Goal: Task Accomplishment & Management: Manage account settings

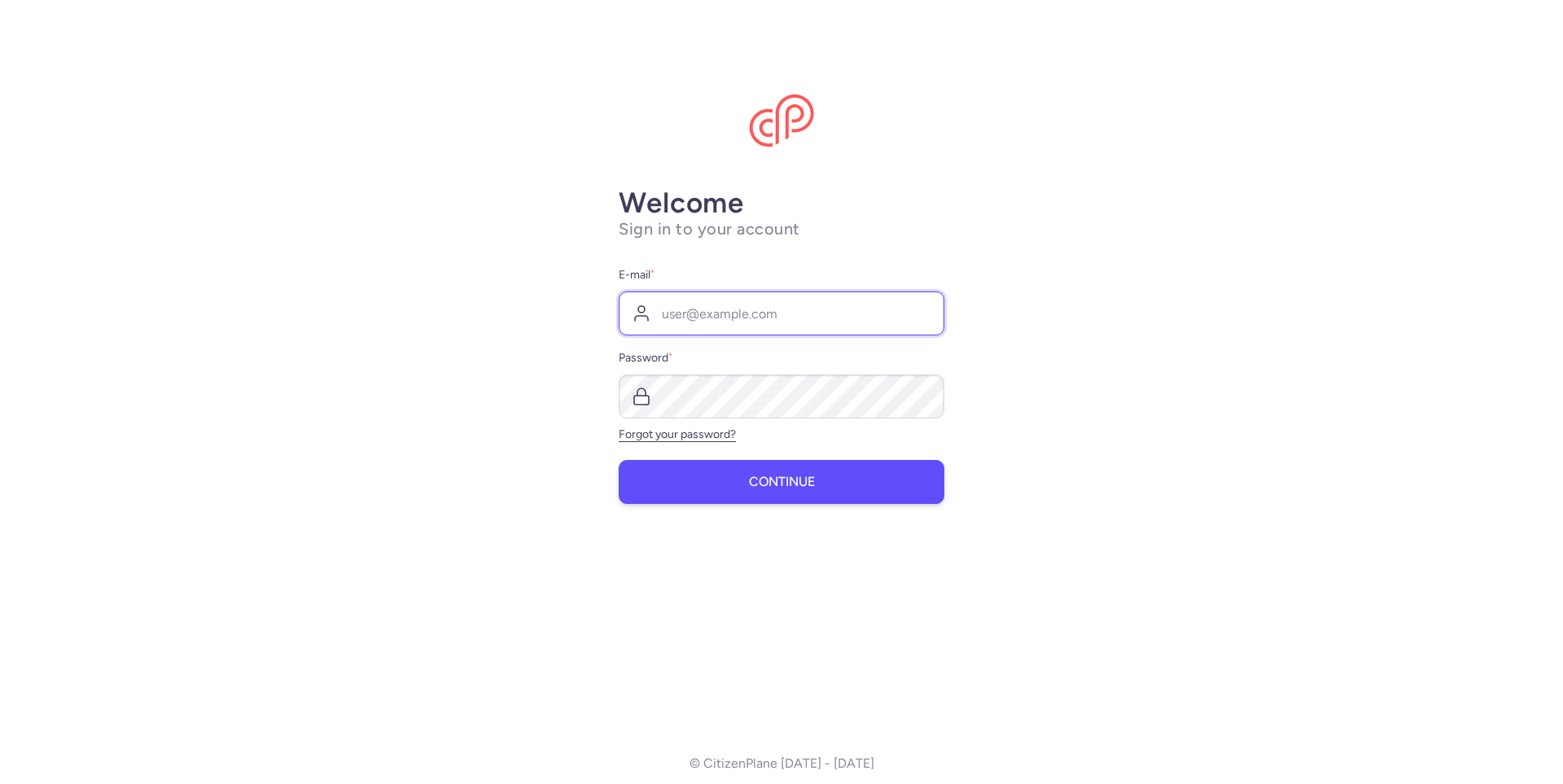
type input "[EMAIL_ADDRESS][DOMAIN_NAME]"
click at [778, 490] on button "Continue" at bounding box center [782, 482] width 326 height 44
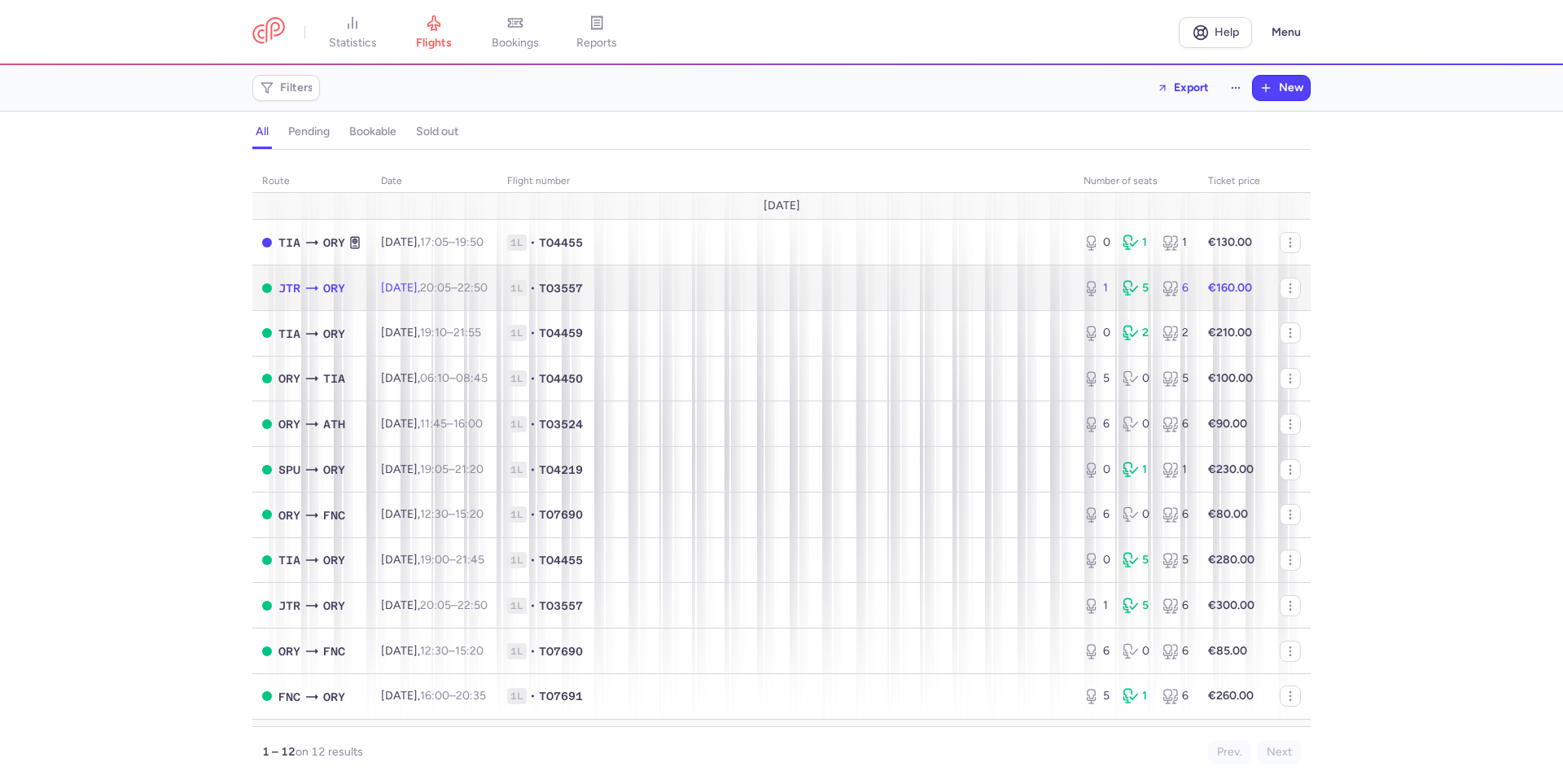
click at [900, 301] on td "1L • TO3557" at bounding box center [785, 288] width 577 height 45
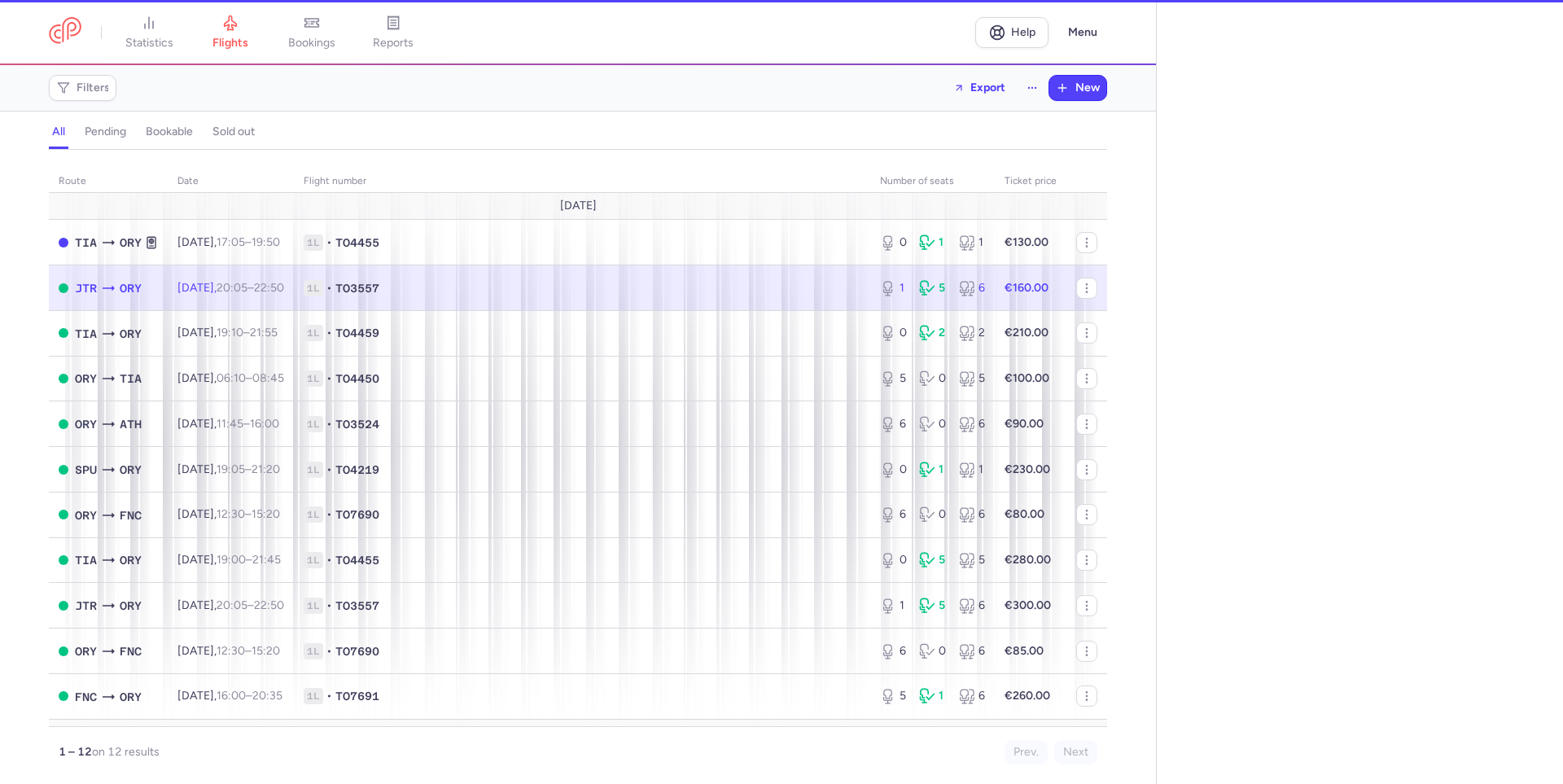
select select "days"
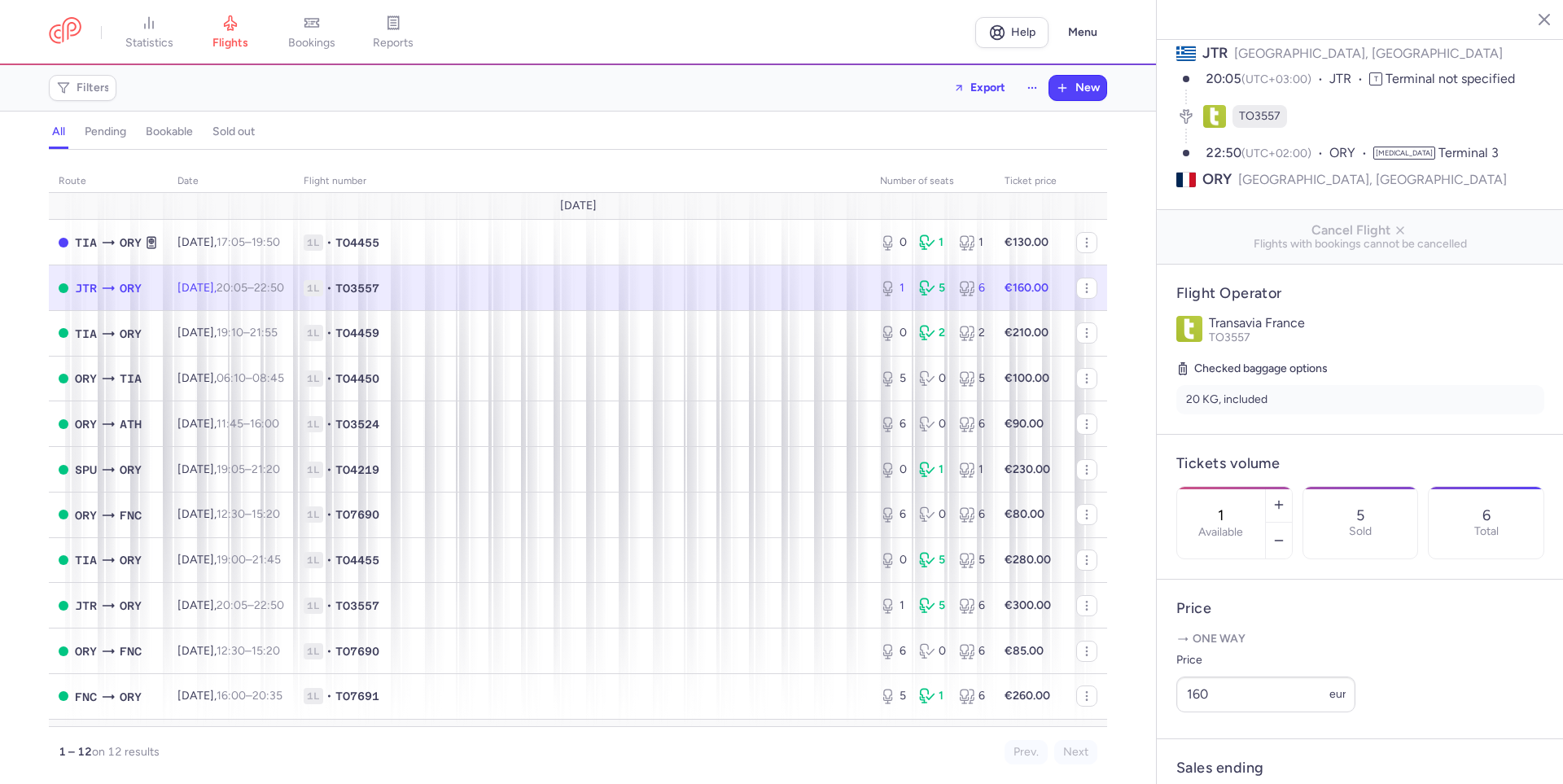
scroll to position [163, 0]
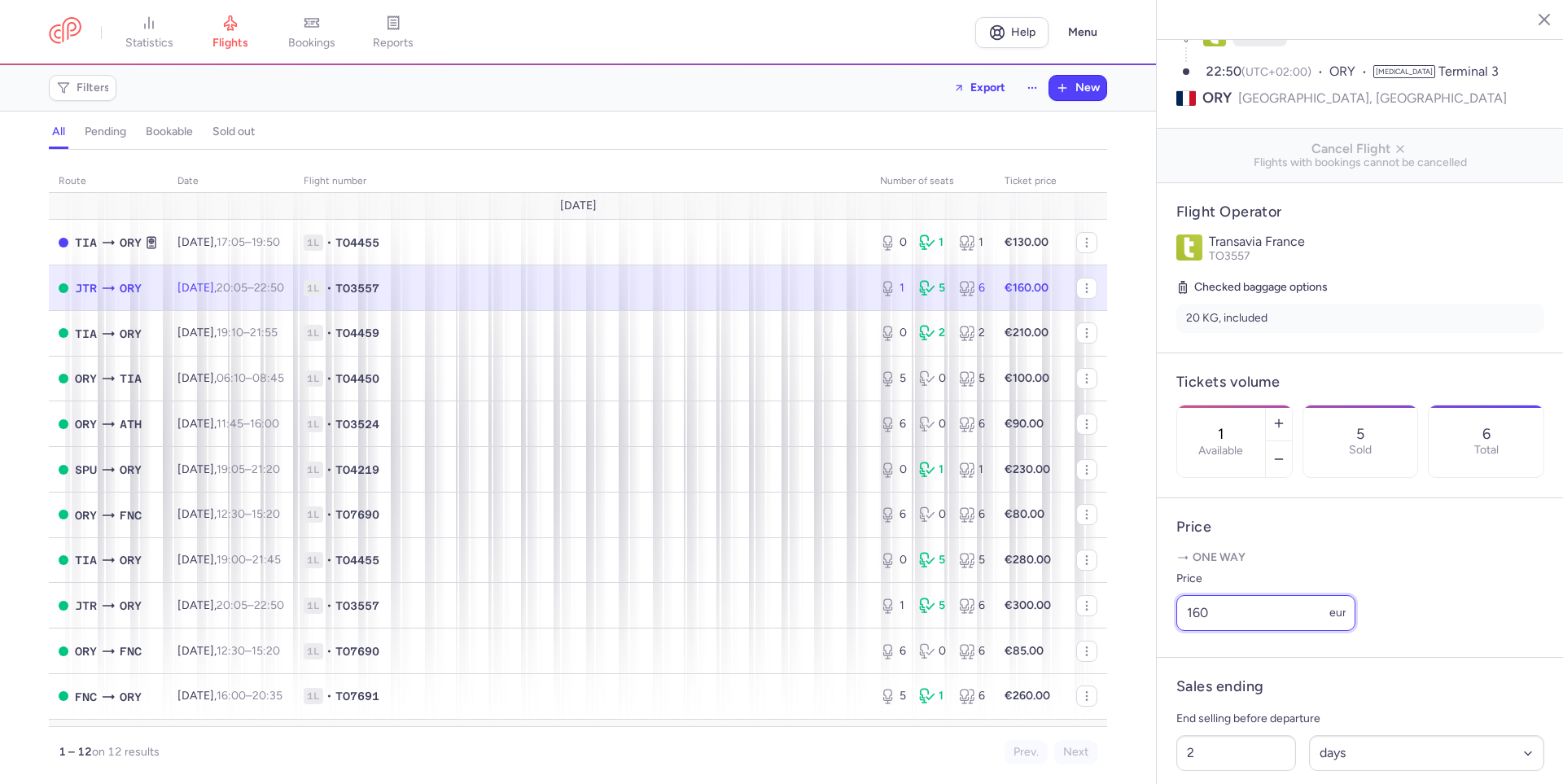
click at [1193, 631] on input "160" at bounding box center [1266, 613] width 179 height 36
type input "120"
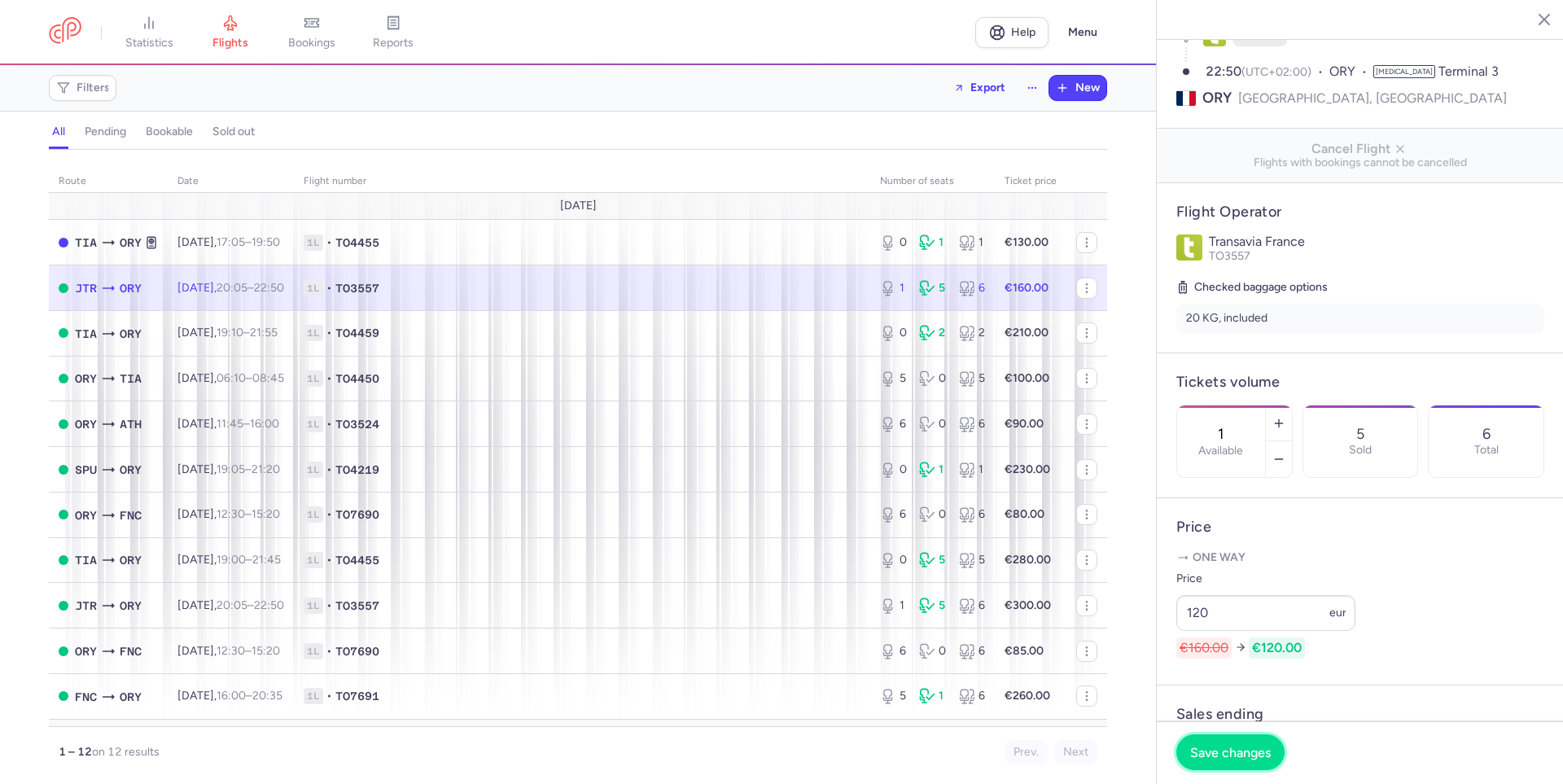
click at [1239, 757] on span "Save changes" at bounding box center [1231, 751] width 81 height 15
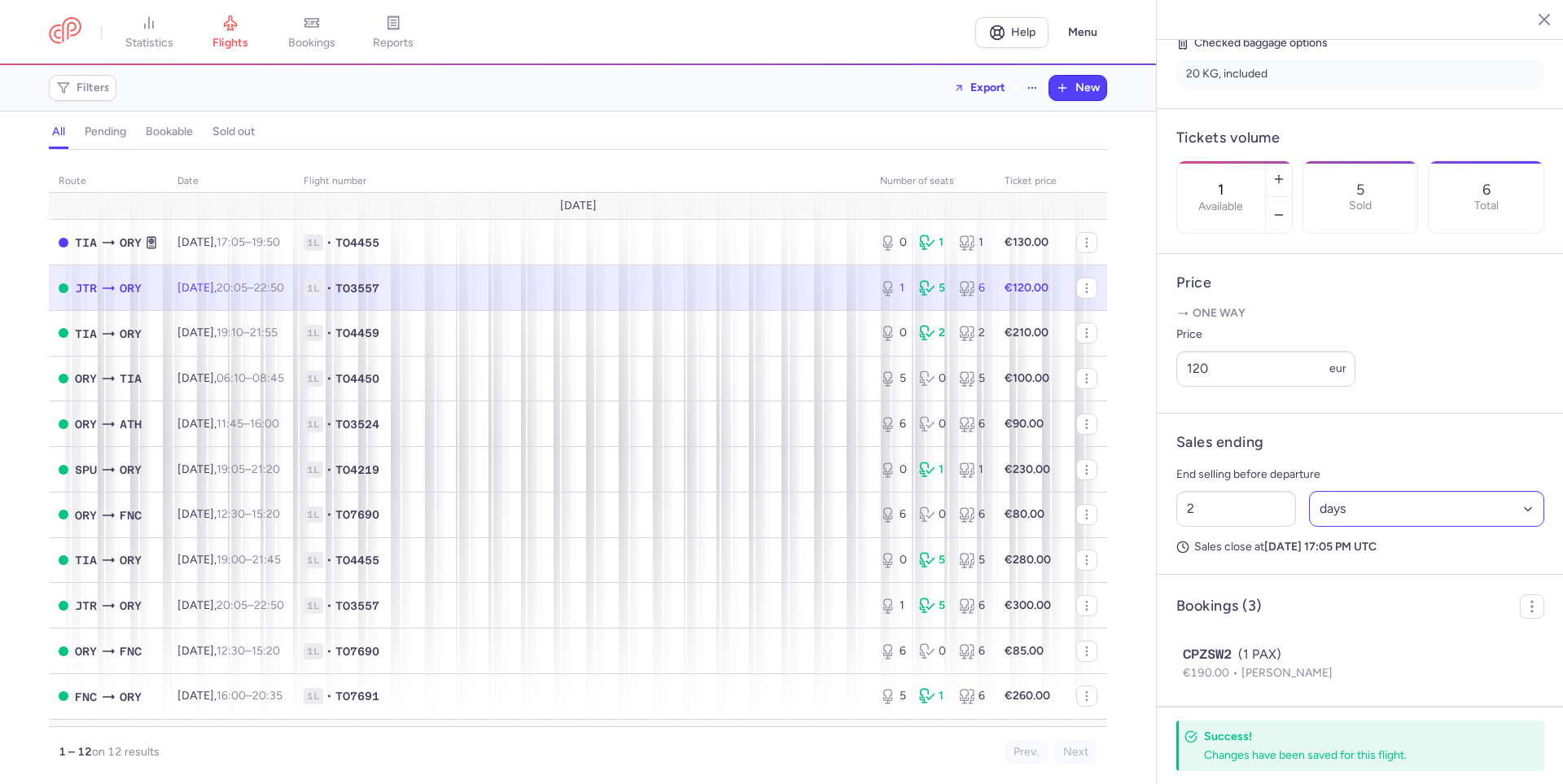
scroll to position [488, 0]
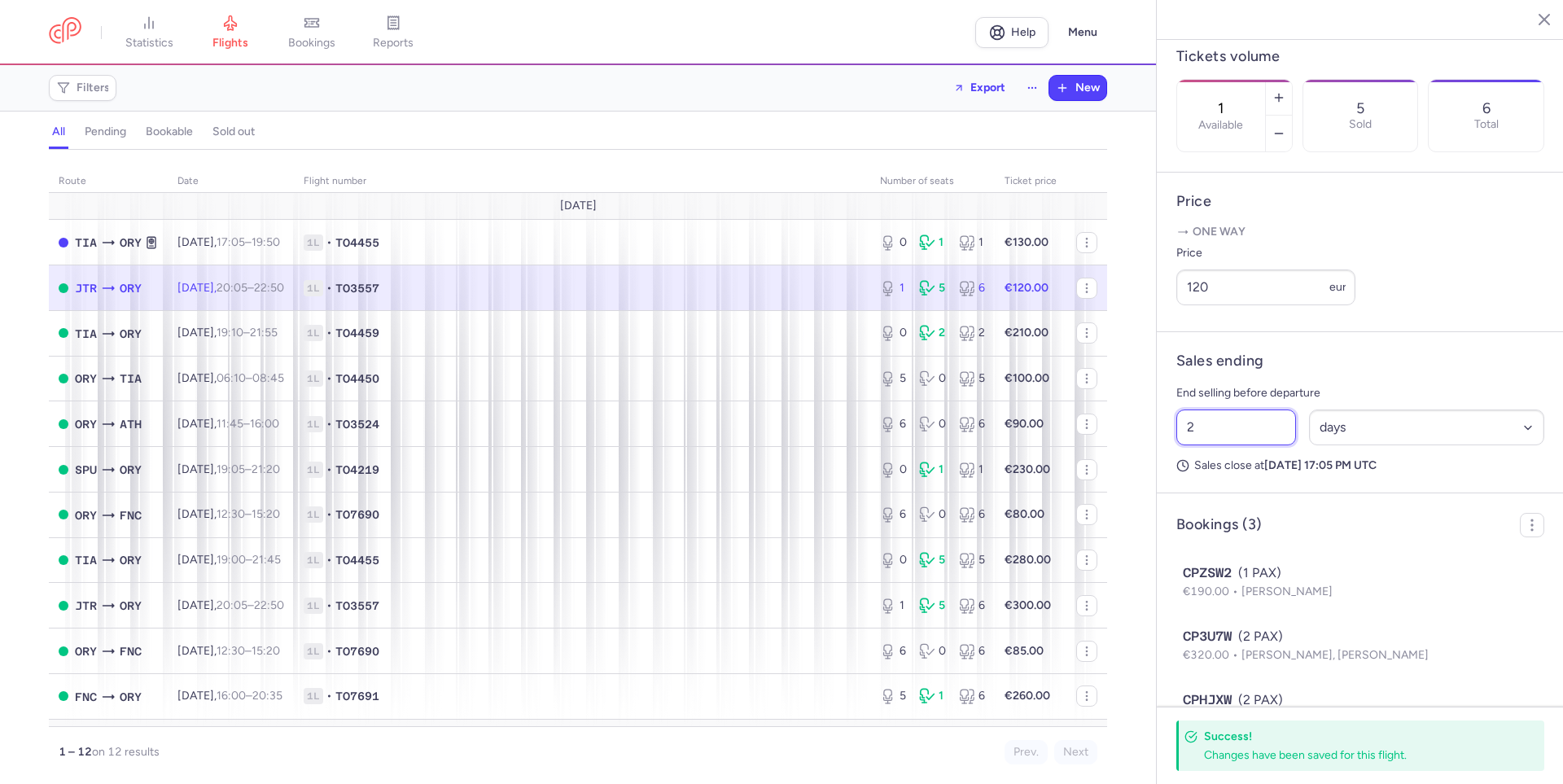
click at [1264, 446] on input "2" at bounding box center [1237, 428] width 120 height 36
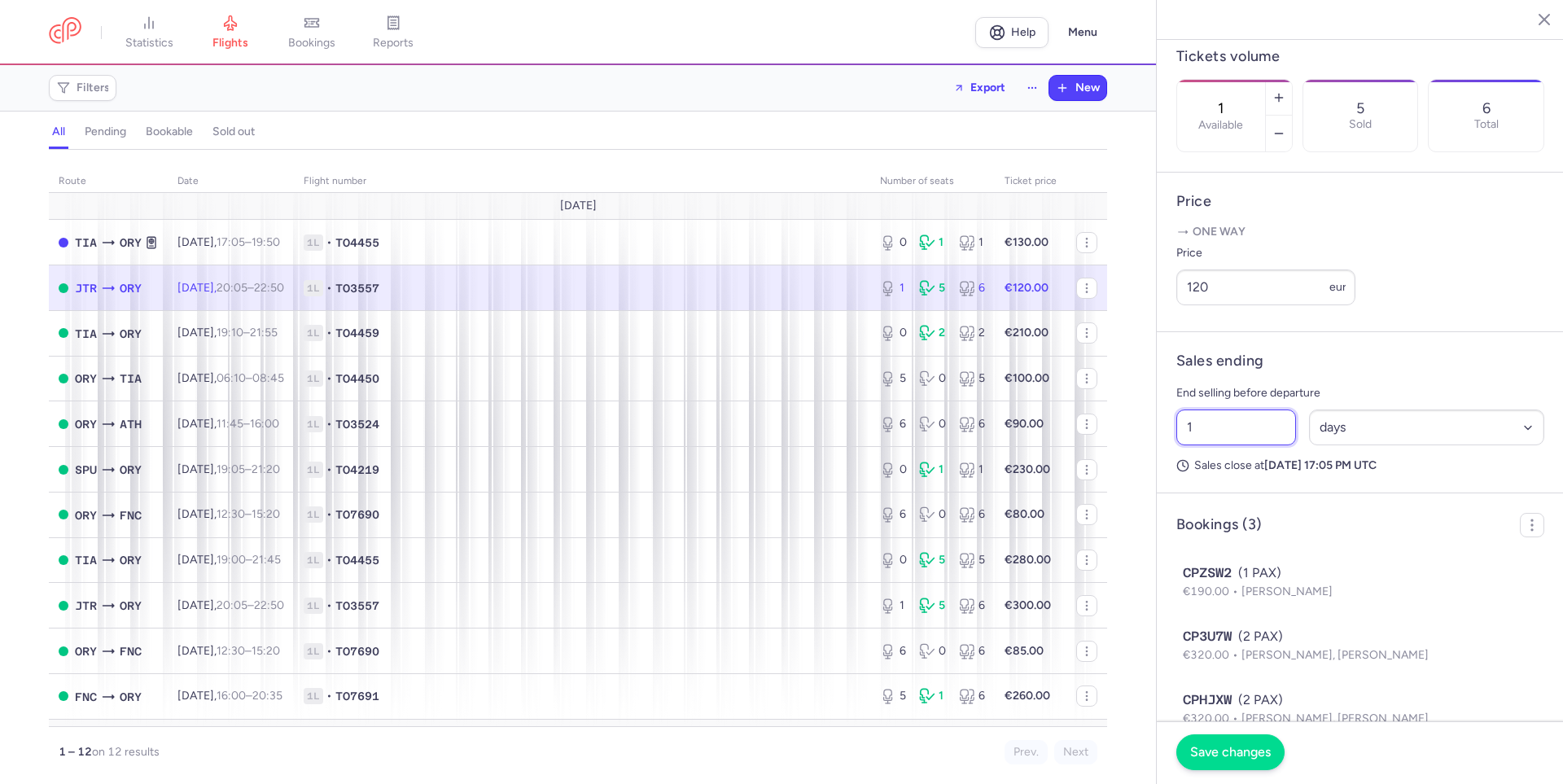
type input "1"
click at [1260, 741] on button "Save changes" at bounding box center [1231, 752] width 108 height 36
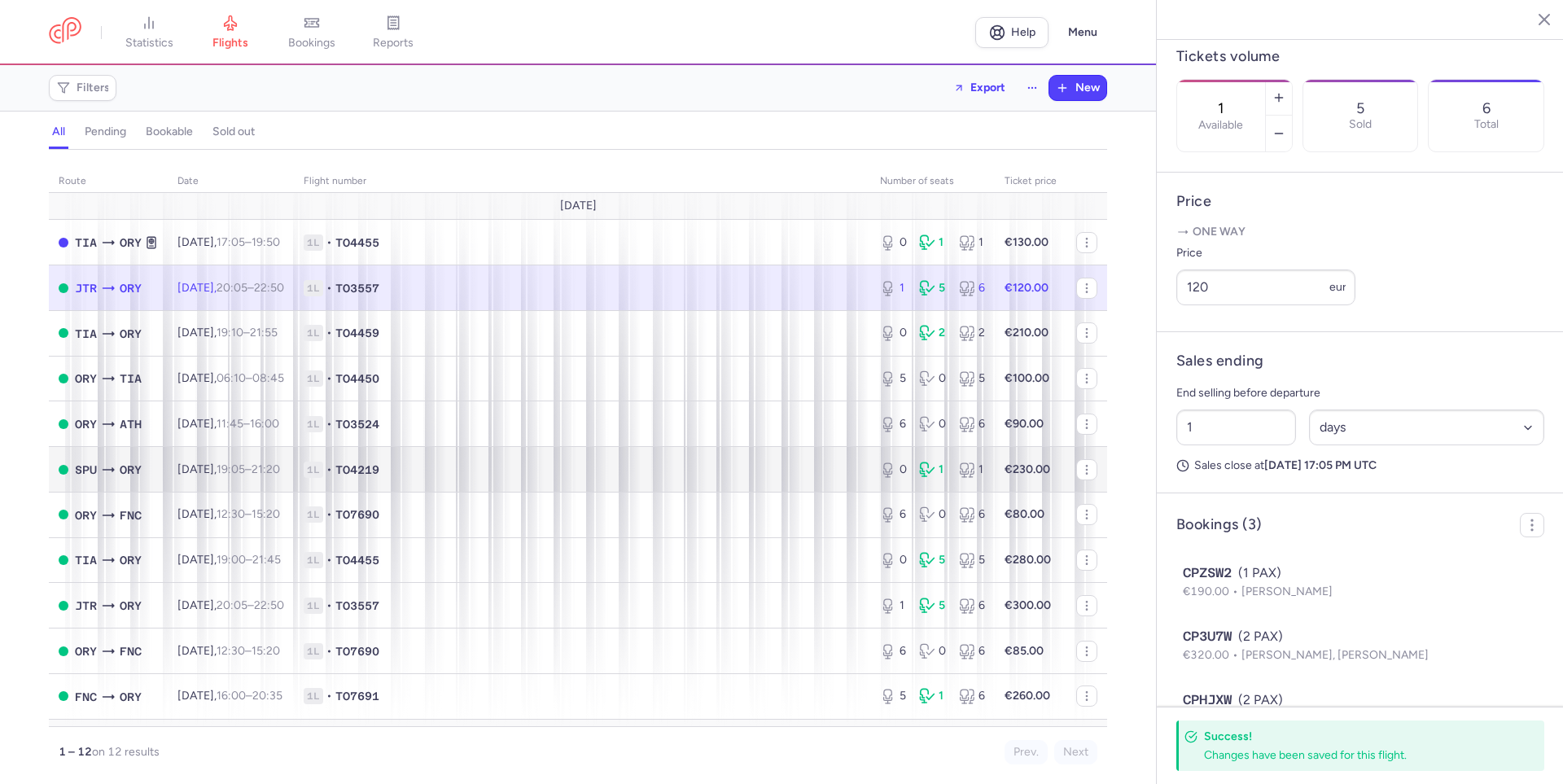
scroll to position [65, 0]
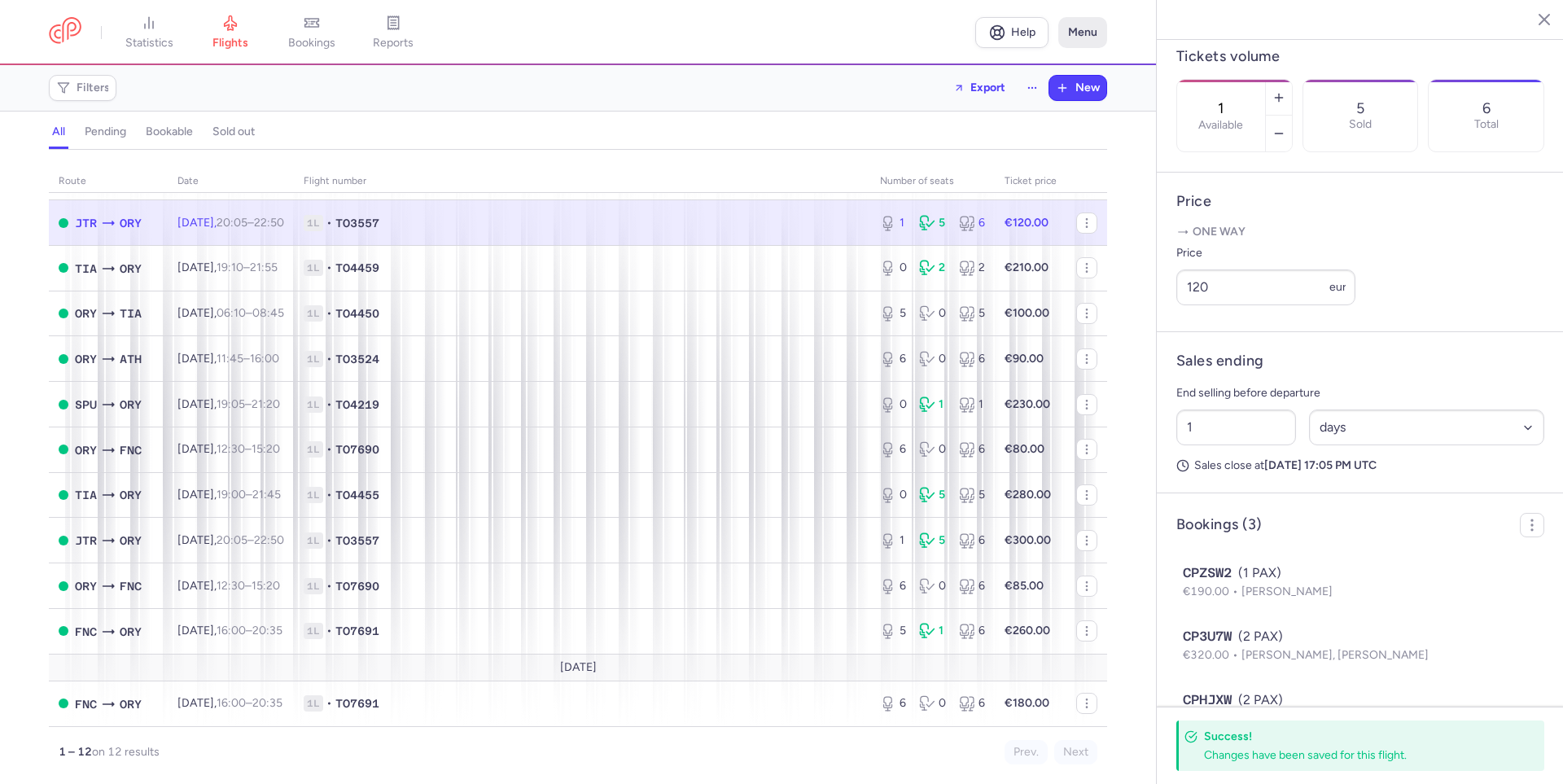
click at [1095, 32] on button "Menu" at bounding box center [1082, 33] width 49 height 31
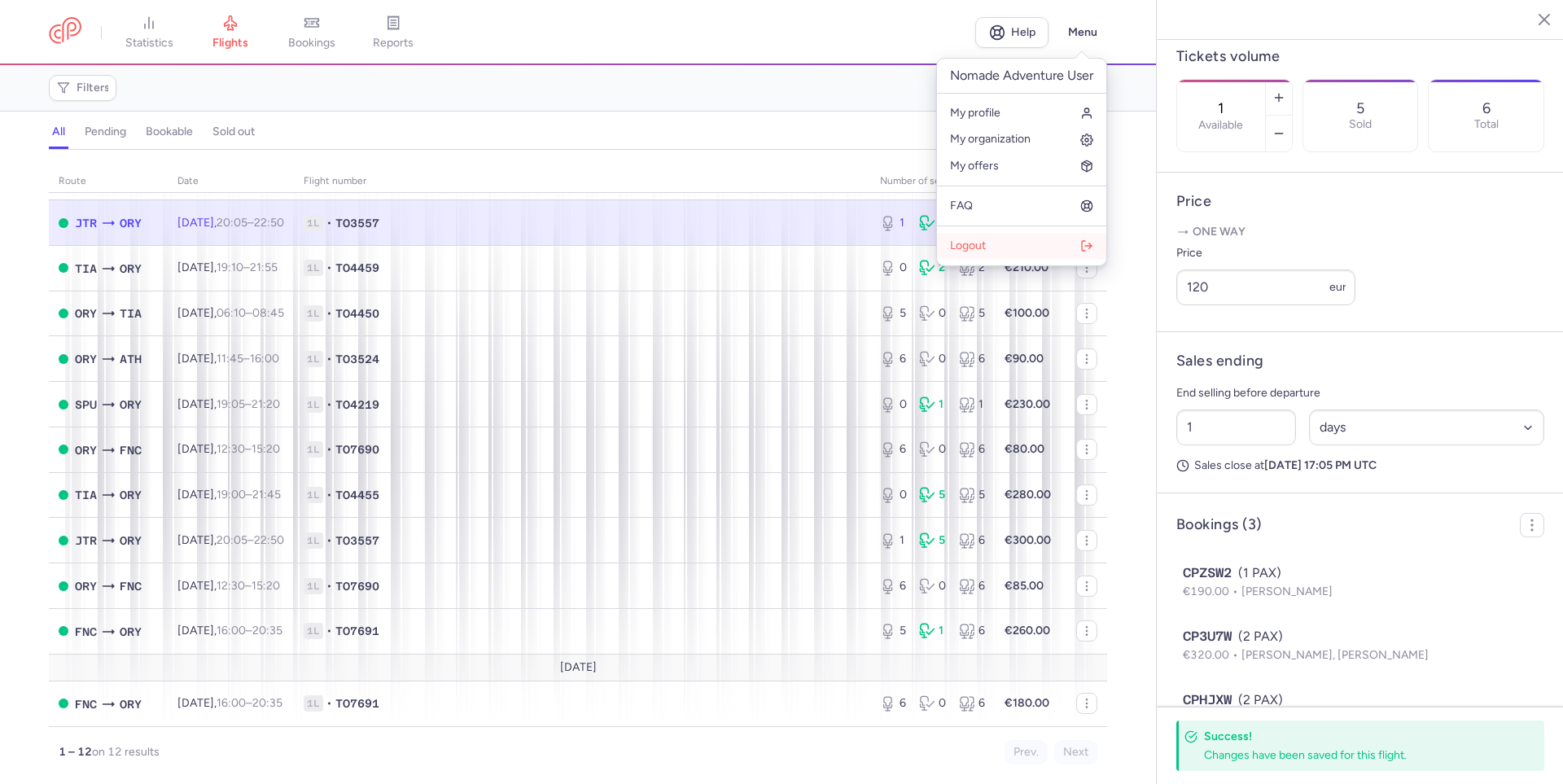
click at [991, 242] on button "Logout" at bounding box center [1021, 246] width 170 height 26
